Goal: Information Seeking & Learning: Compare options

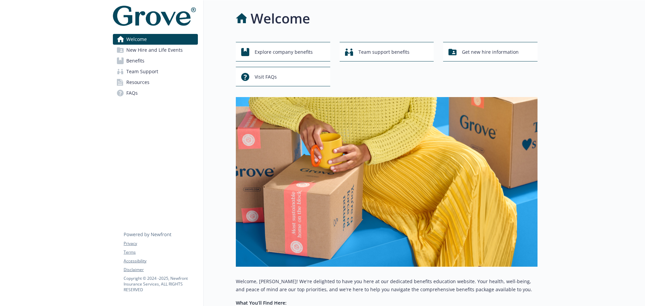
click at [129, 57] on span "Benefits" at bounding box center [135, 60] width 18 height 11
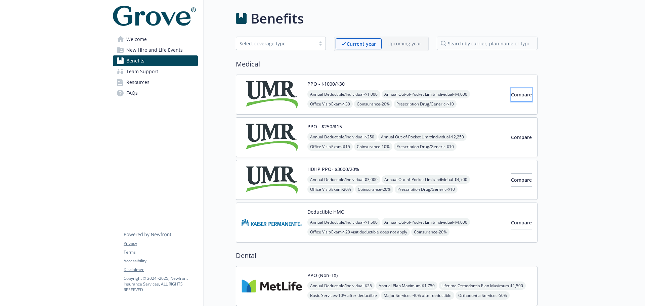
click at [522, 94] on button "Compare" at bounding box center [521, 94] width 21 height 13
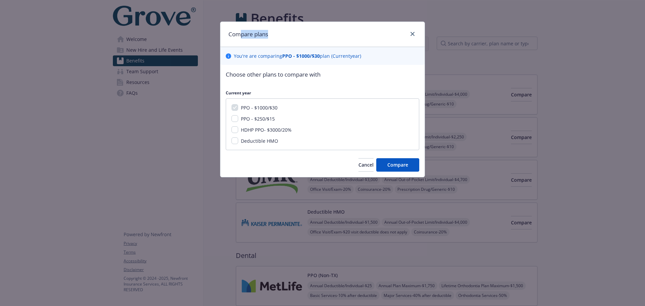
drag, startPoint x: 299, startPoint y: 26, endPoint x: 250, endPoint y: 38, distance: 50.6
click at [243, 40] on div "Compare plans" at bounding box center [322, 34] width 204 height 25
click at [358, 165] on span "Cancel" at bounding box center [365, 164] width 15 height 6
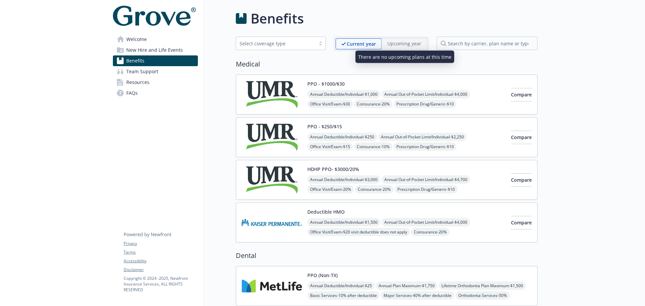
click at [393, 49] on span "Upcoming year" at bounding box center [403, 43] width 45 height 11
click at [393, 43] on p "Upcoming year" at bounding box center [404, 43] width 34 height 7
click at [351, 48] on div "Current year" at bounding box center [358, 43] width 46 height 11
